Goal: Information Seeking & Learning: Understand process/instructions

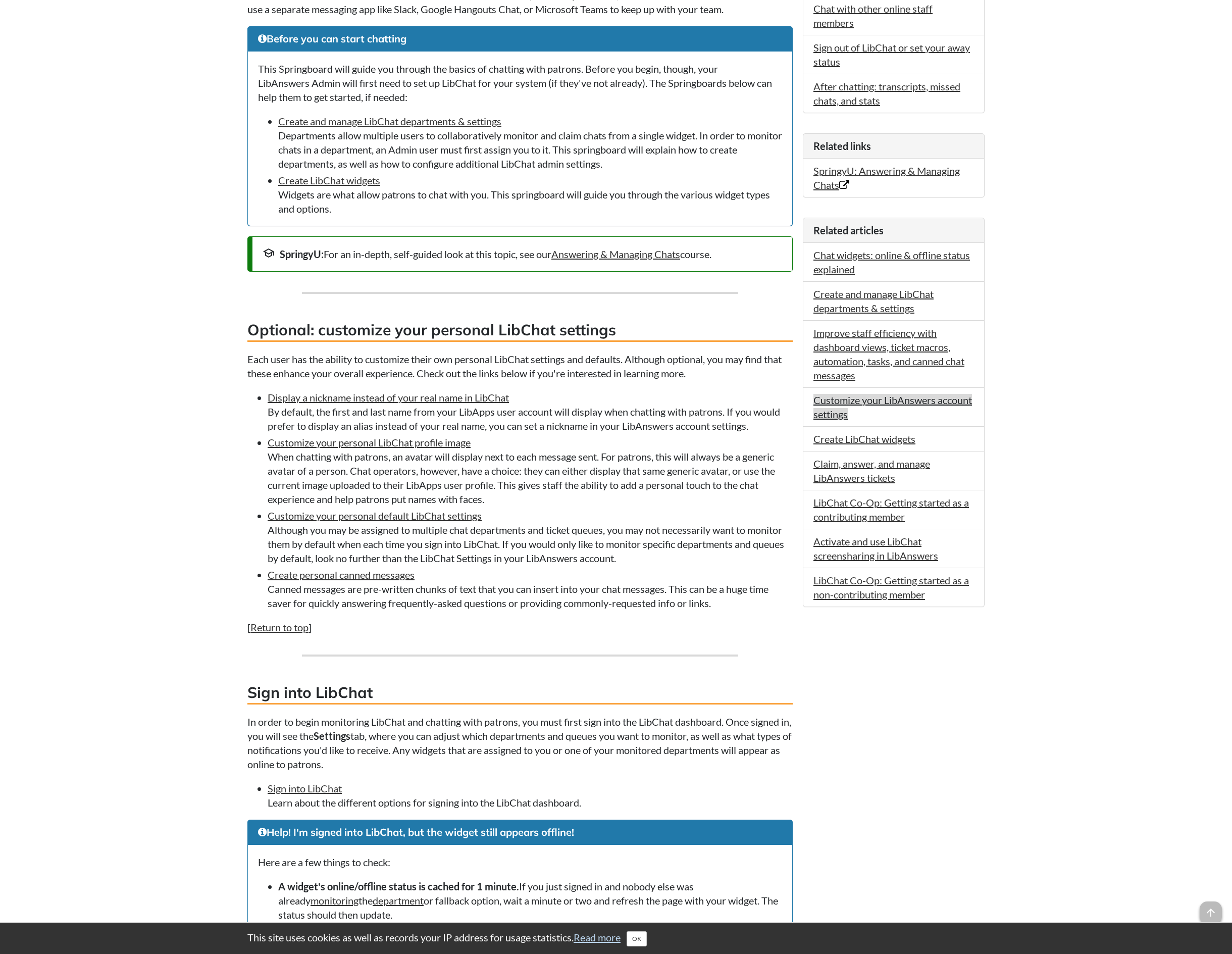
scroll to position [399, 1]
click at [927, 406] on link "Customize your LibAnswers account settings" at bounding box center [893, 407] width 159 height 26
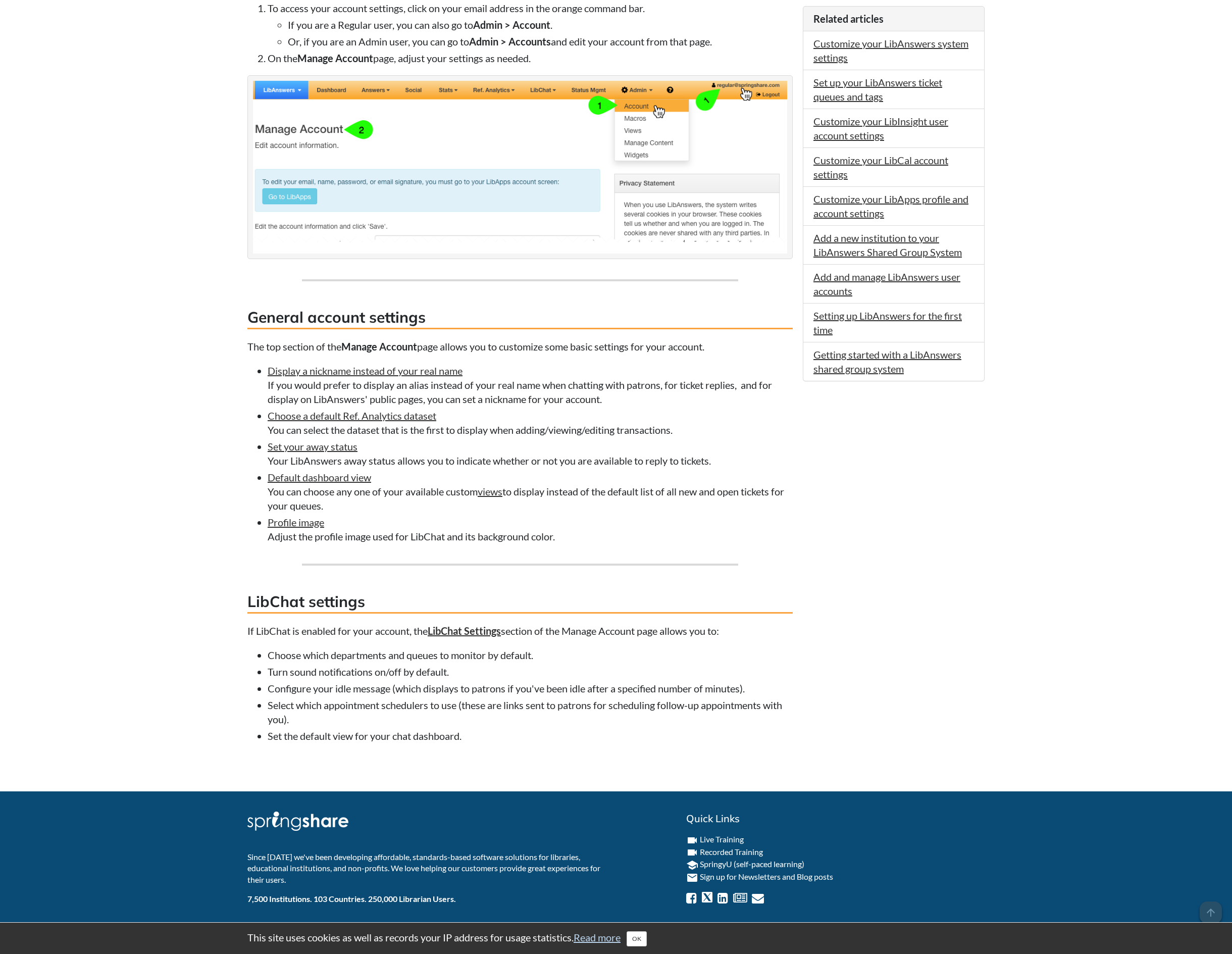
scroll to position [393, 0]
click at [335, 441] on link "Set your away status" at bounding box center [312, 446] width 90 height 12
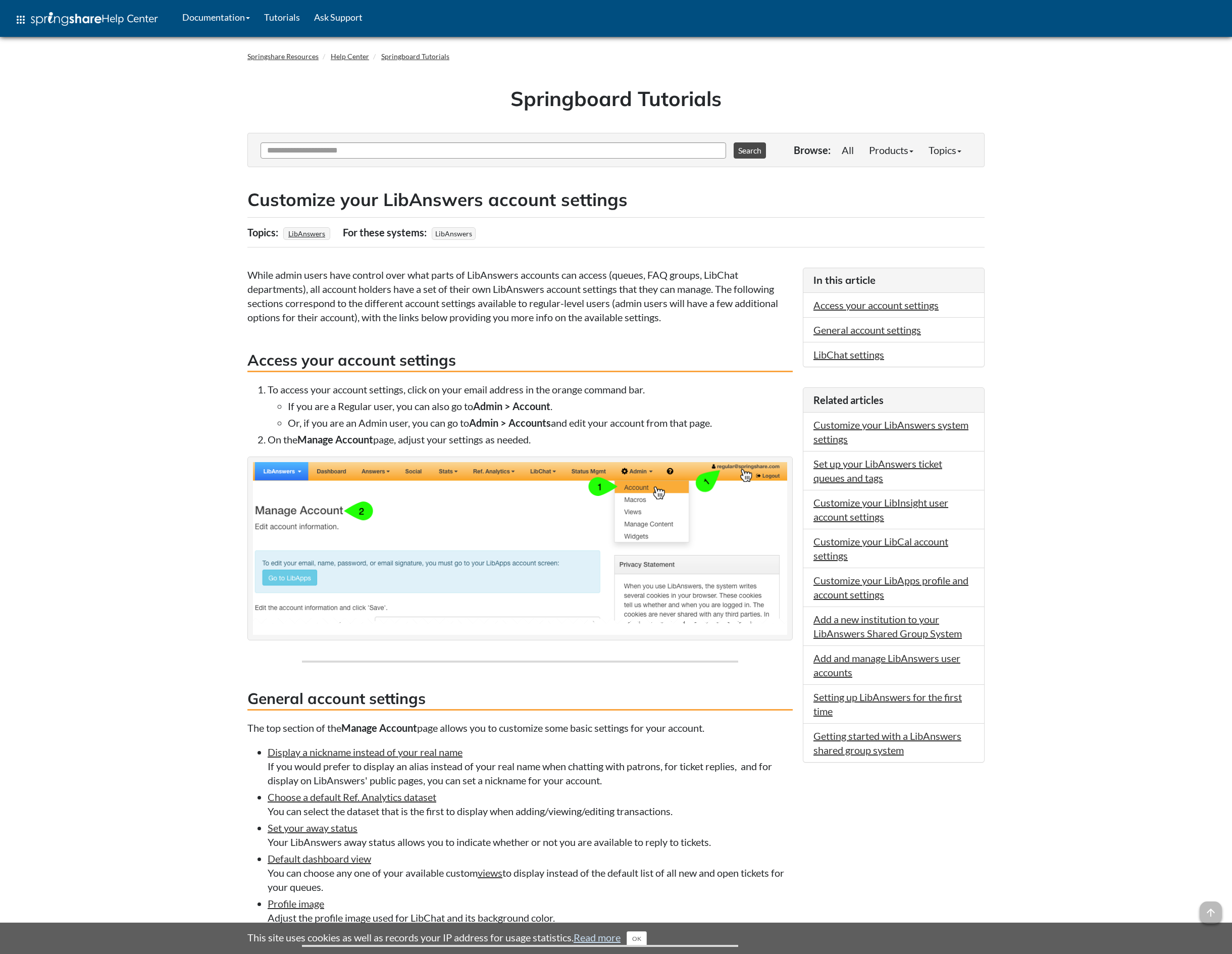
scroll to position [393, 0]
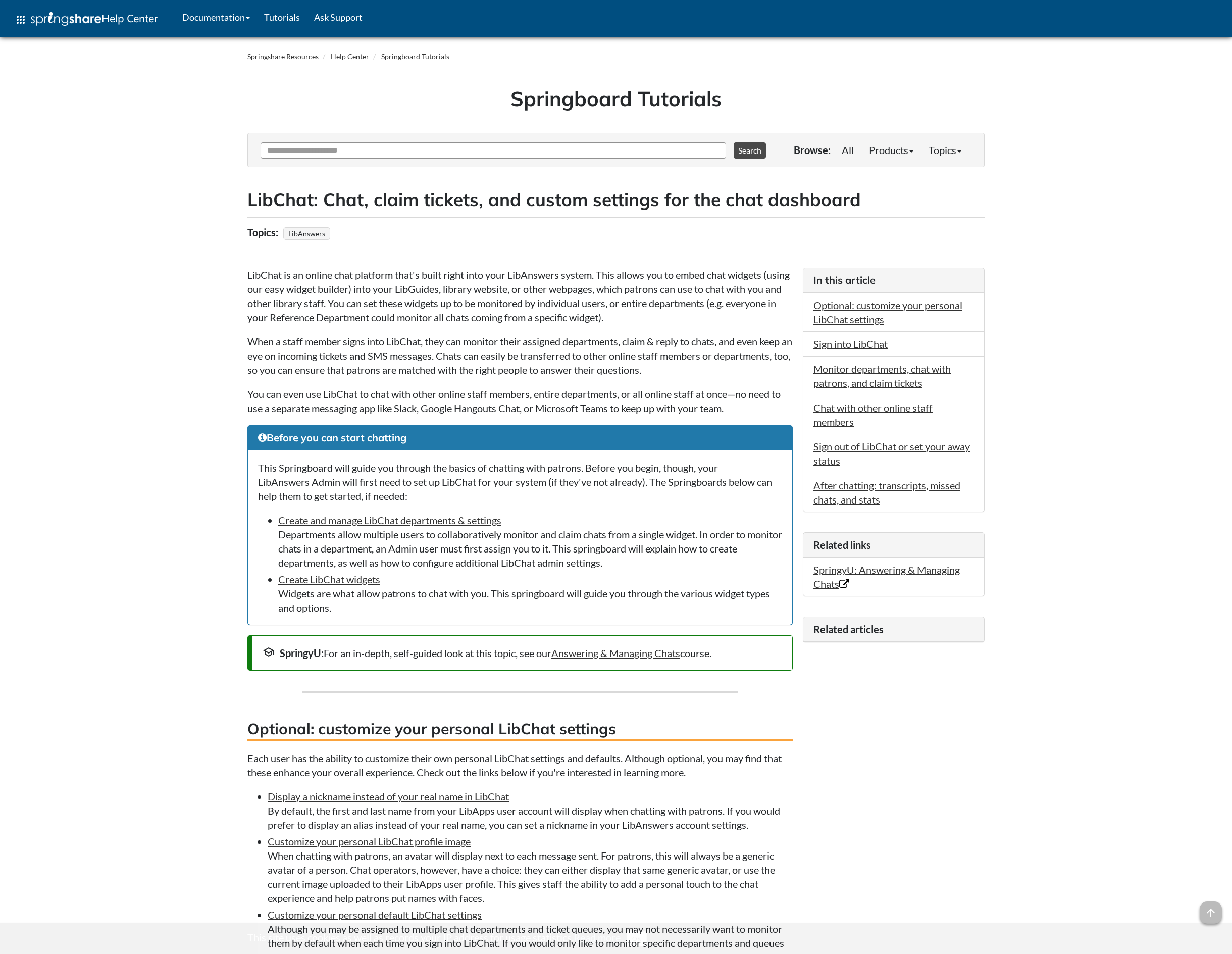
scroll to position [399, 0]
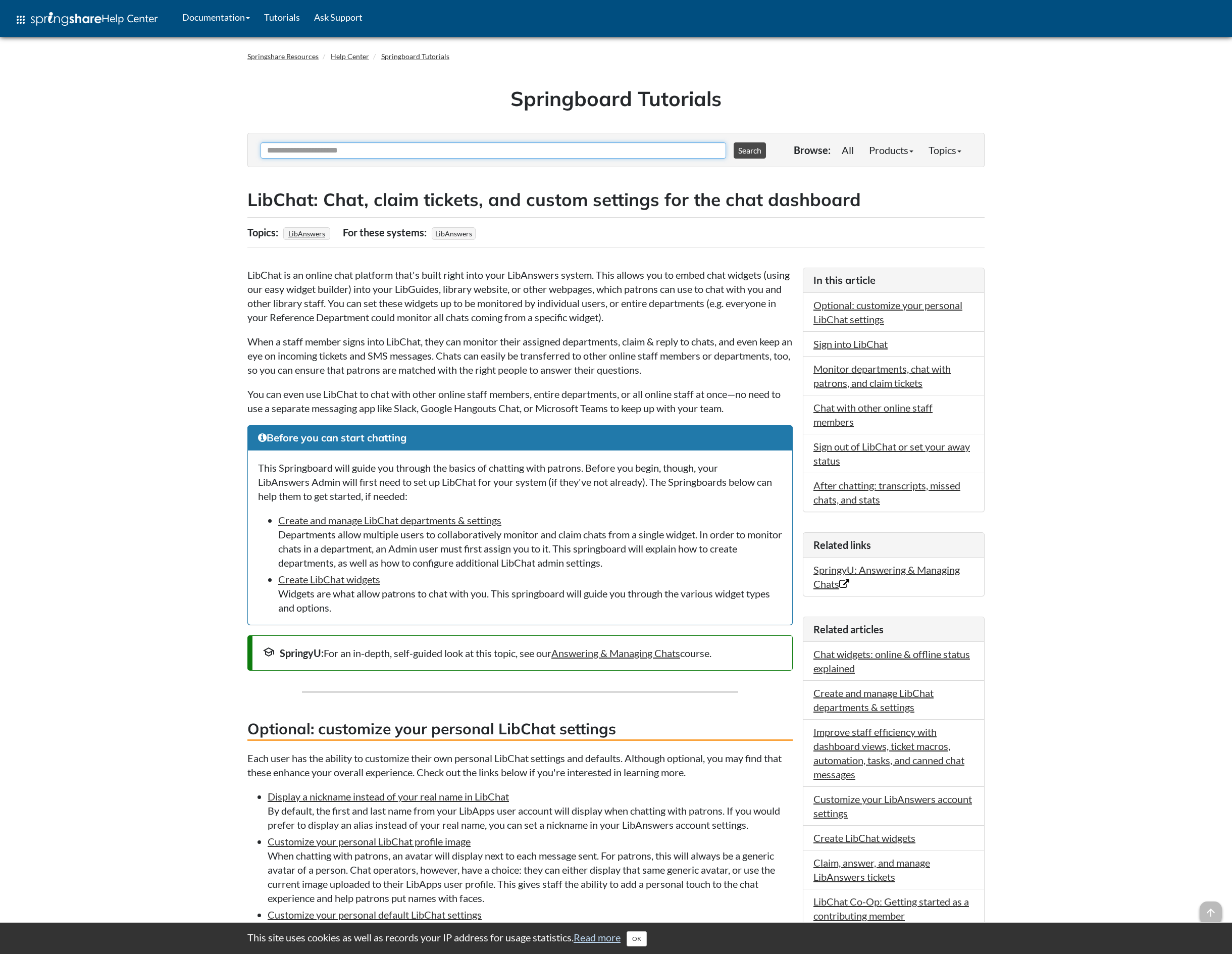
click at [334, 148] on input "Ask Another Question" at bounding box center [493, 150] width 465 height 16
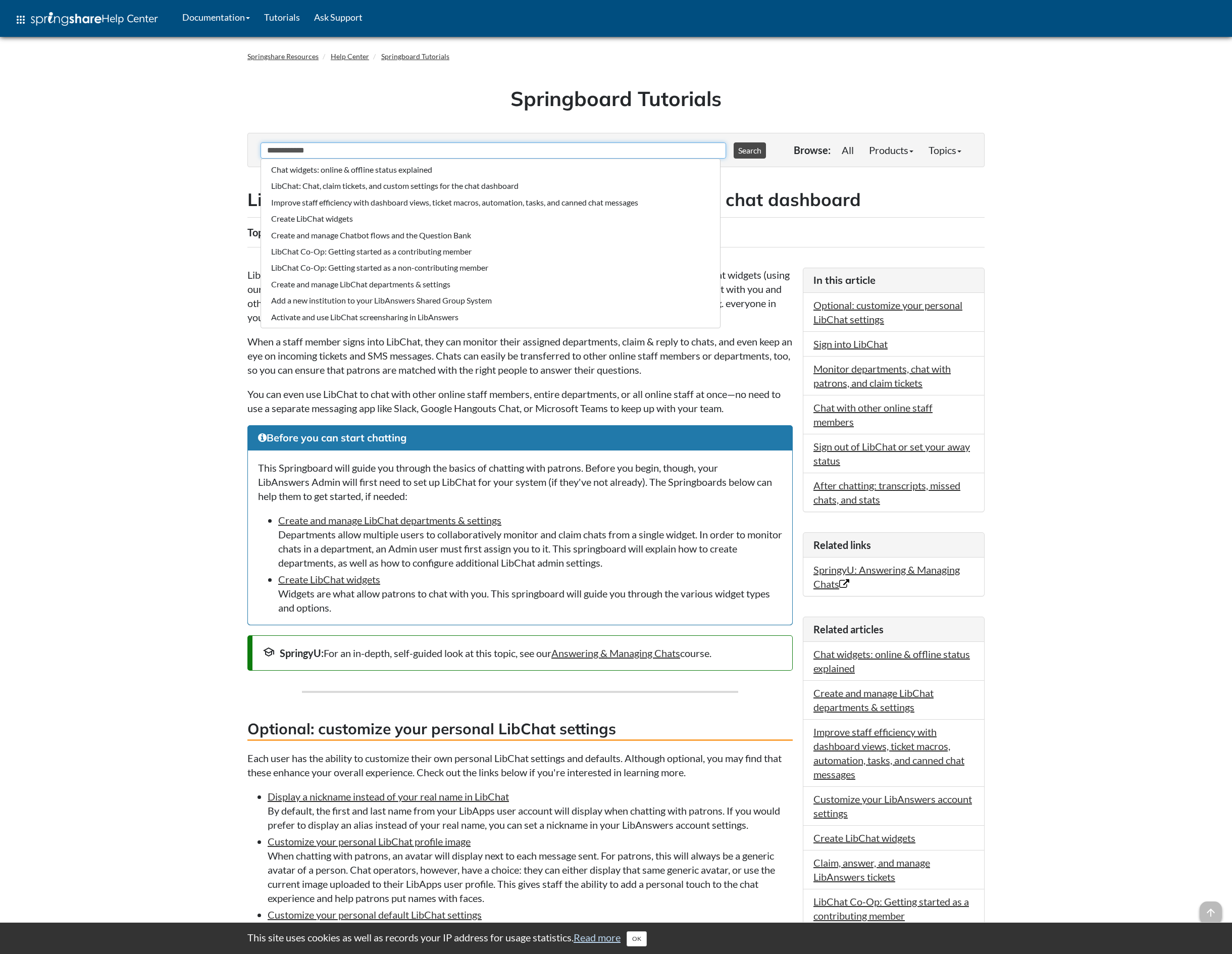
drag, startPoint x: 316, startPoint y: 153, endPoint x: 301, endPoint y: 155, distance: 15.1
click at [294, 153] on input "**********" at bounding box center [493, 150] width 465 height 16
type input "**********"
click at [745, 150] on button "Search" at bounding box center [750, 150] width 32 height 16
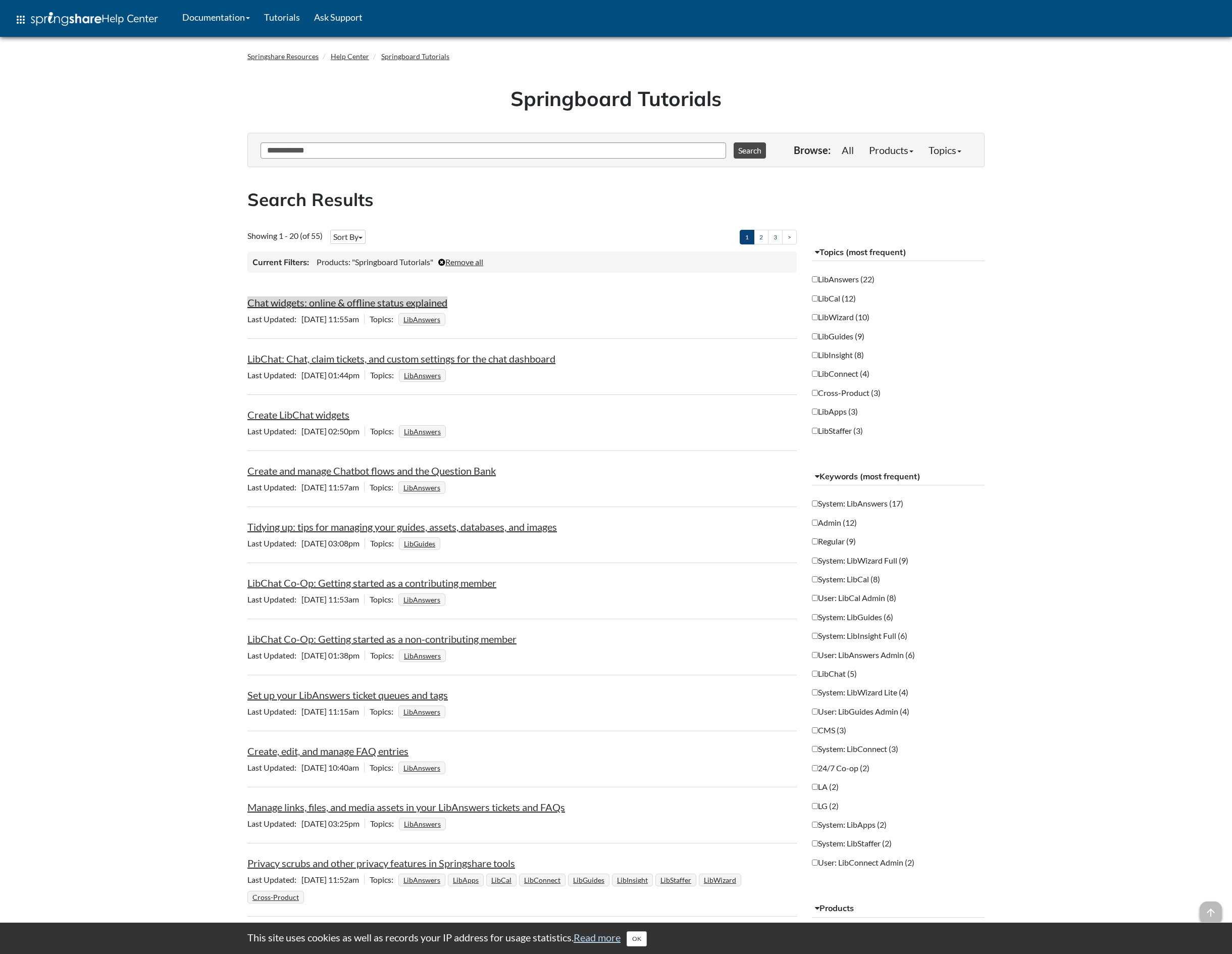
click at [411, 306] on link "Chat widgets: online & offline status explained" at bounding box center [347, 302] width 200 height 12
click at [412, 299] on link "Chat widgets: online & offline status explained" at bounding box center [347, 301] width 200 height 12
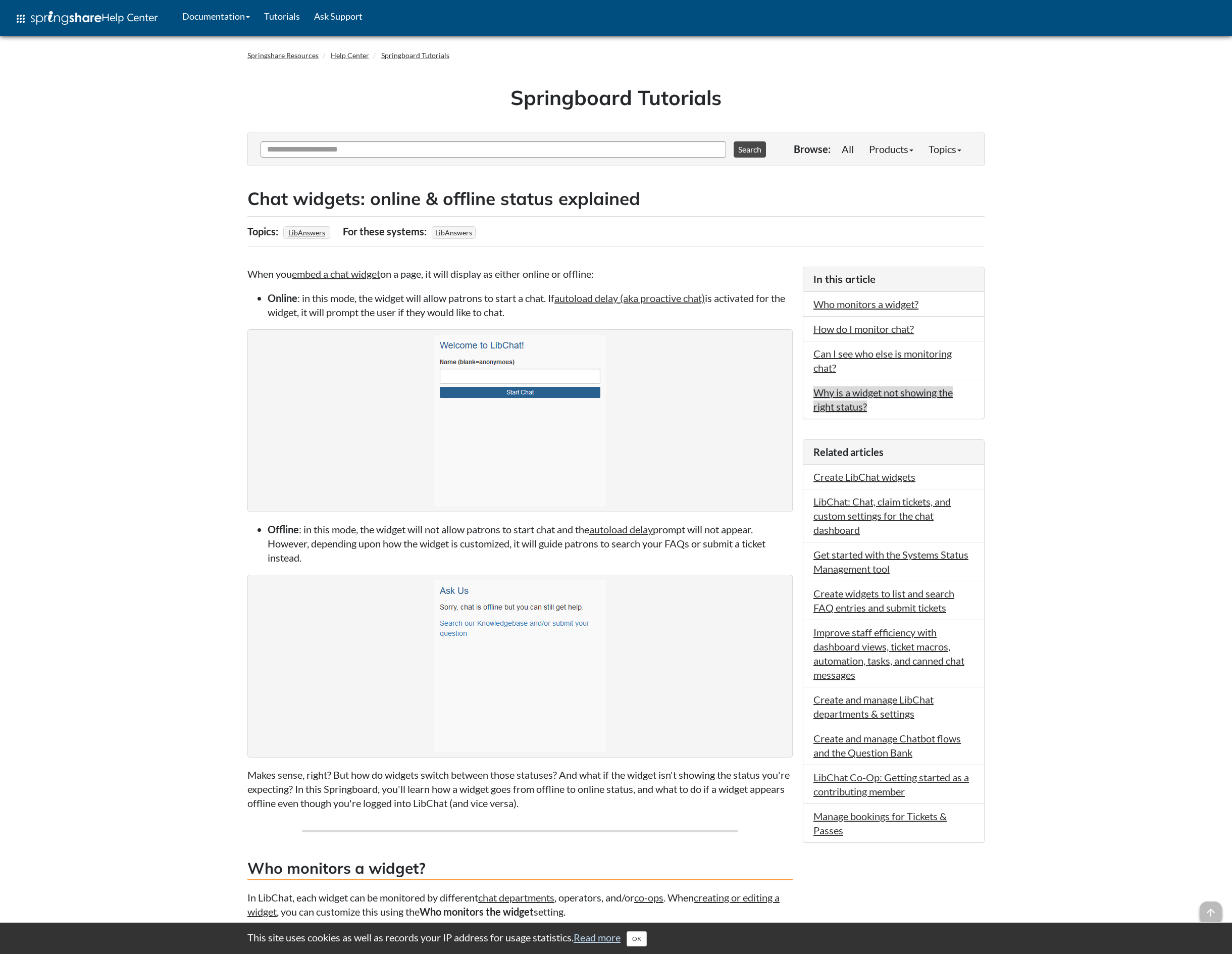
scroll to position [1, 0]
click at [431, 54] on link "Springboard Tutorials" at bounding box center [415, 55] width 68 height 8
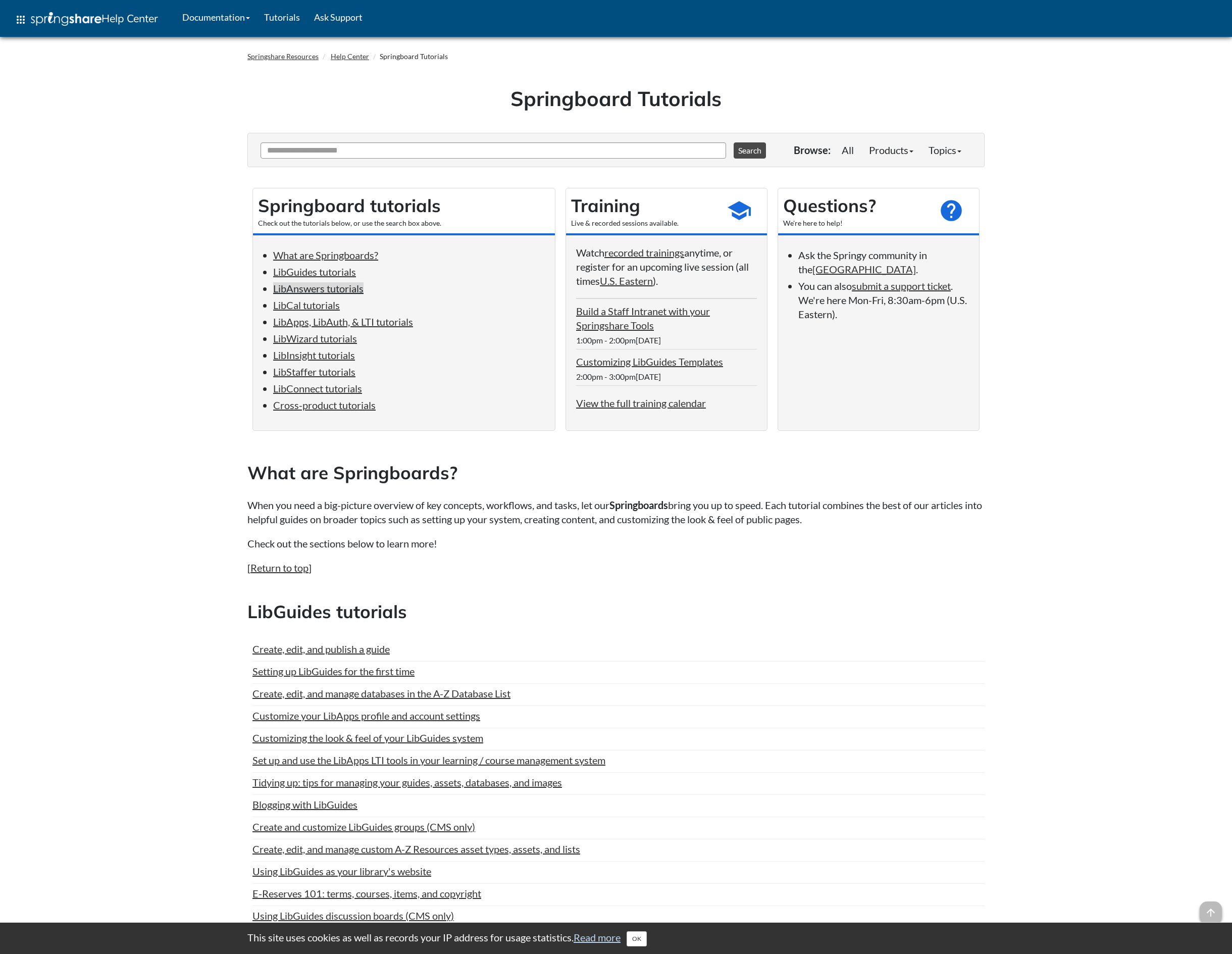
click at [314, 294] on link "LibAnswers tutorials" at bounding box center [319, 288] width 90 height 12
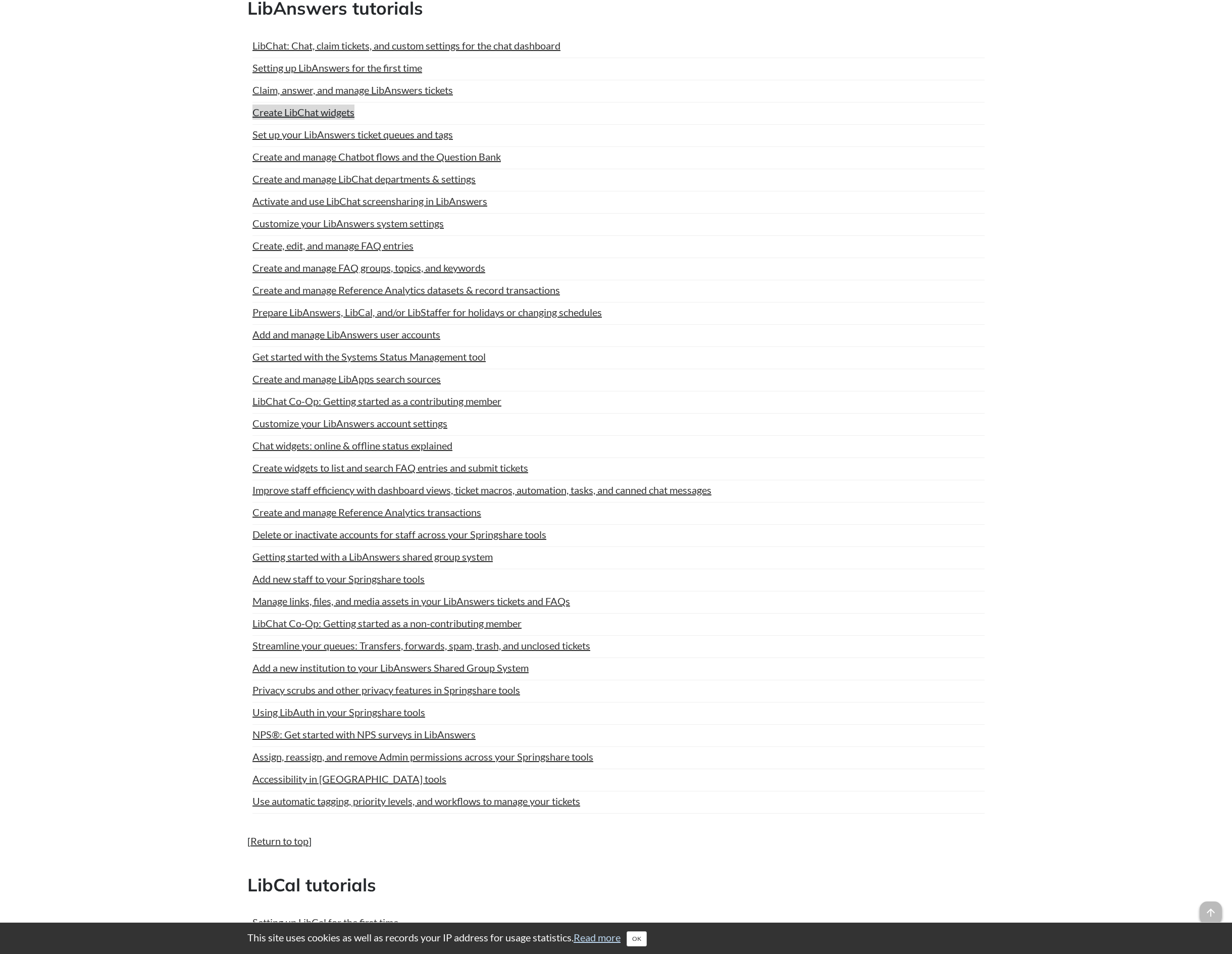
click at [336, 120] on link "Create LibChat widgets" at bounding box center [303, 112] width 102 height 15
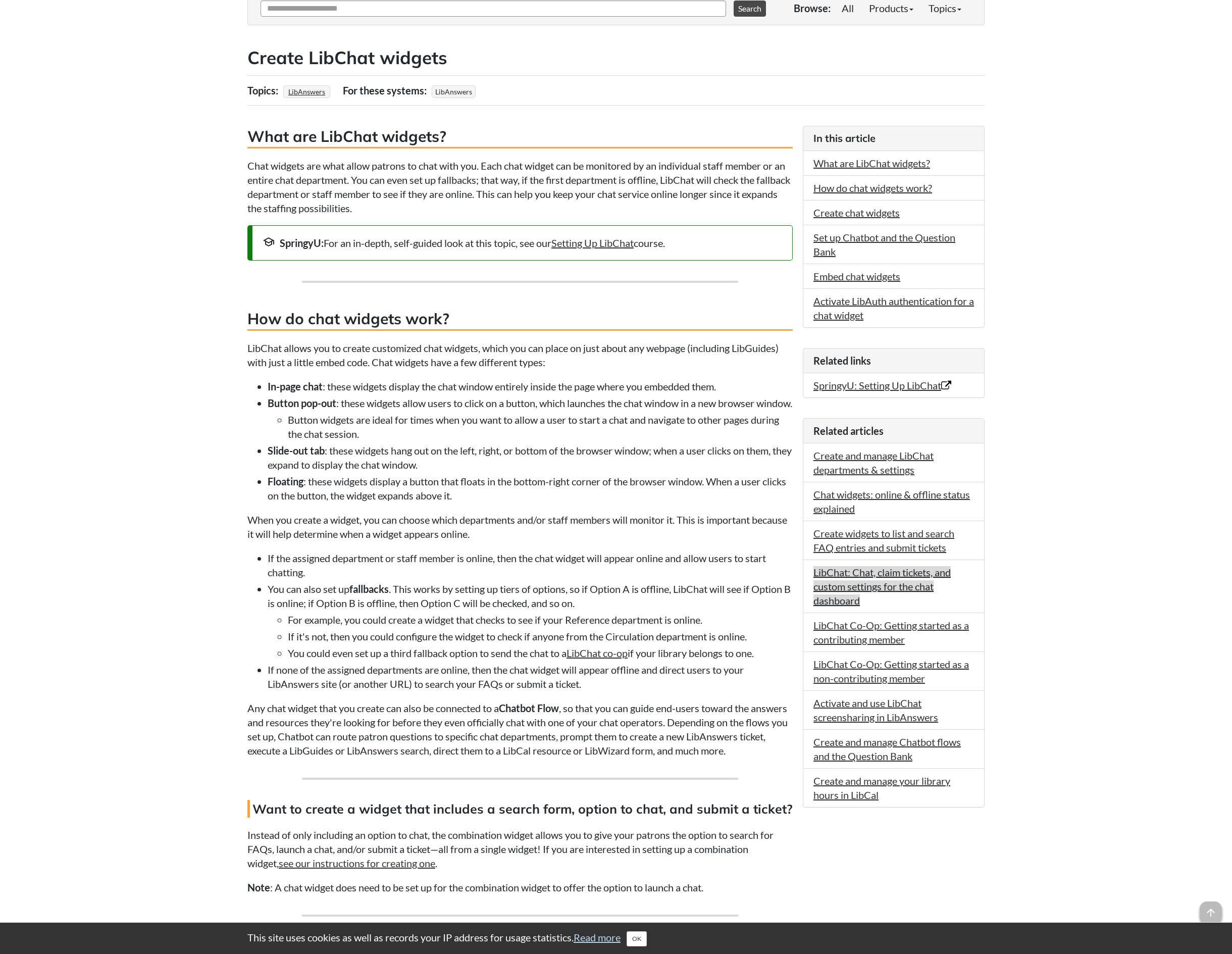
scroll to position [146, 0]
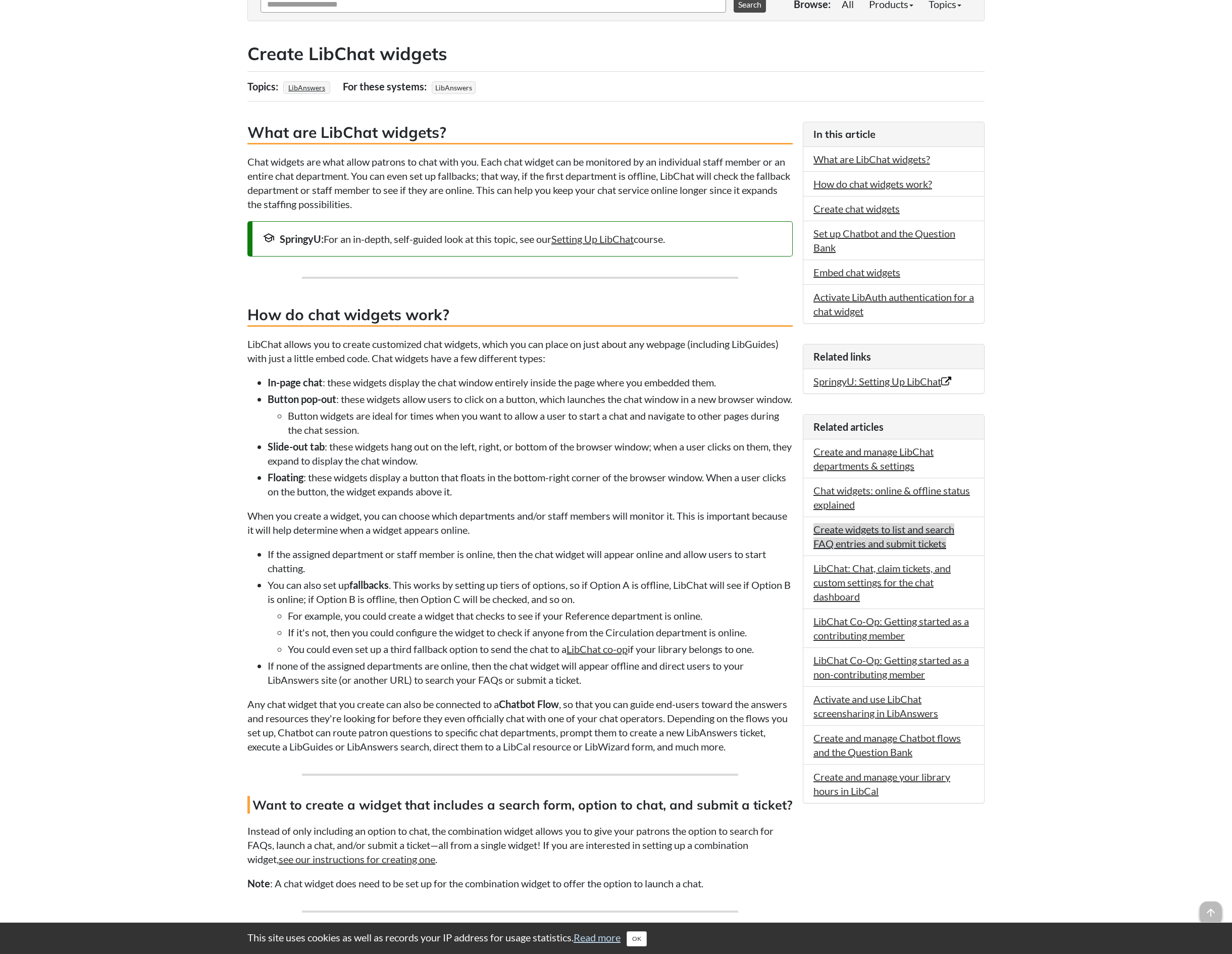
click at [908, 537] on link "Create widgets to list and search FAQ entries and submit tickets" at bounding box center [883, 536] width 141 height 26
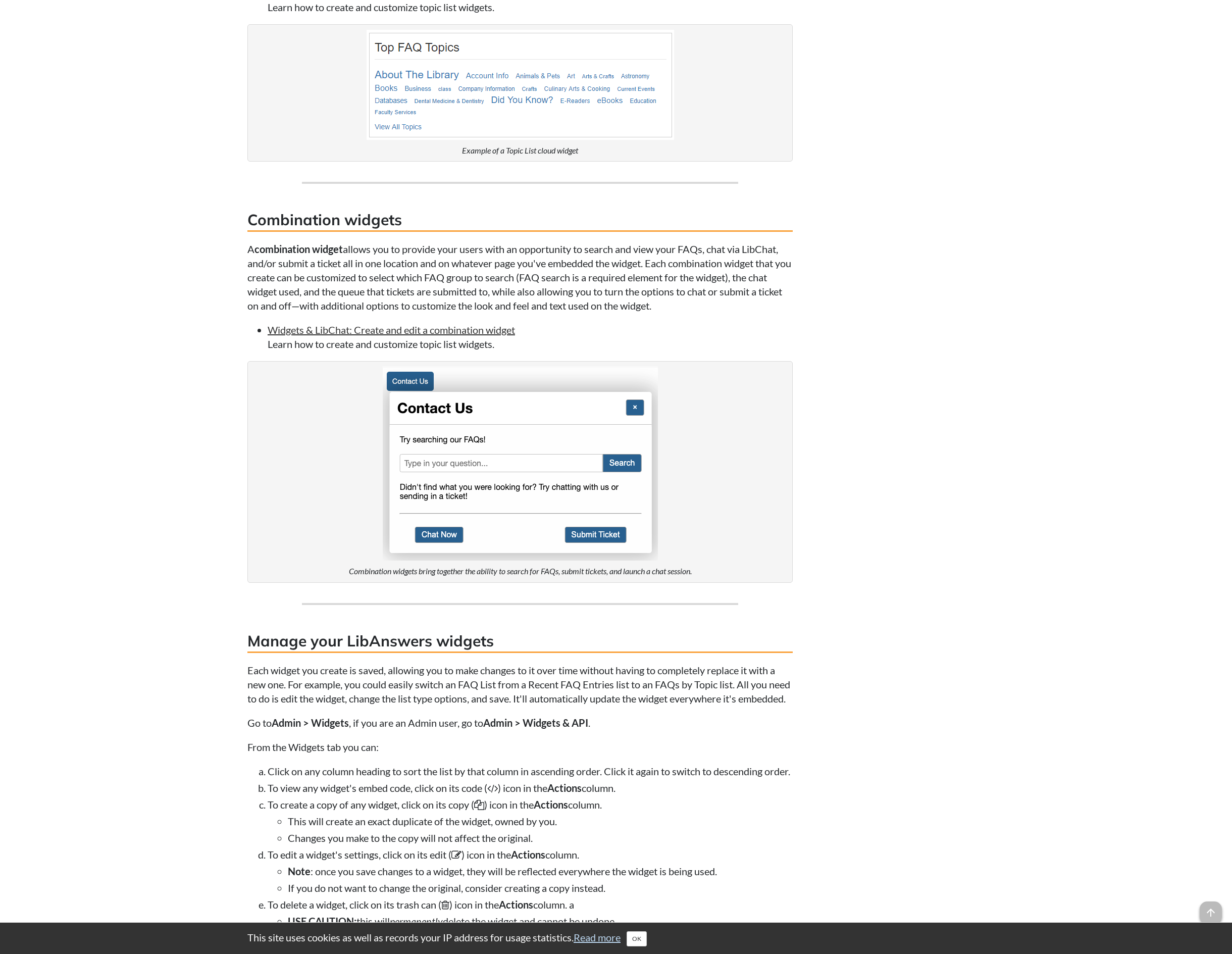
scroll to position [2026, 0]
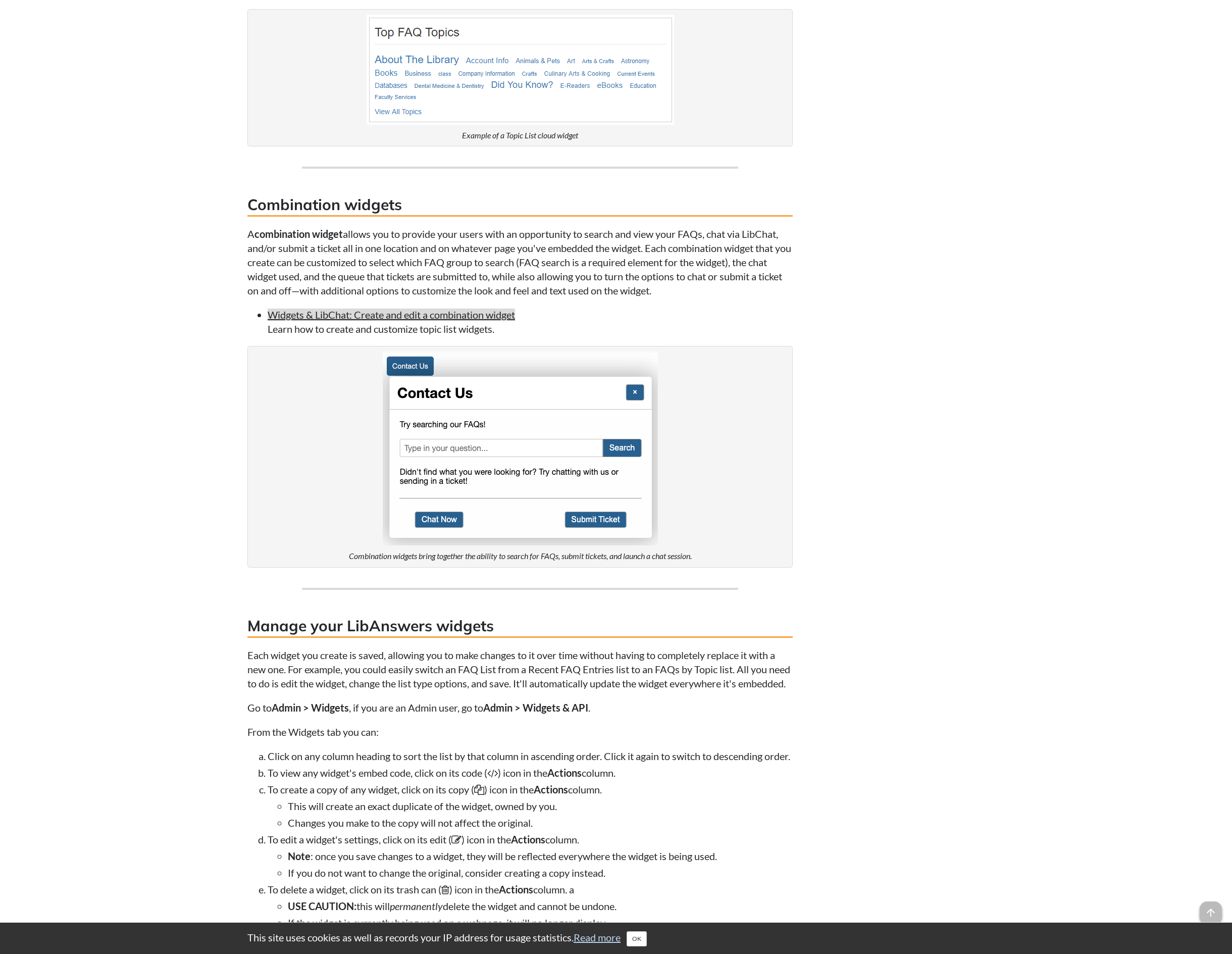
click at [493, 321] on link "Widgets & LibChat: Create and edit a combination widget" at bounding box center [392, 315] width 248 height 12
